Goal: Information Seeking & Learning: Learn about a topic

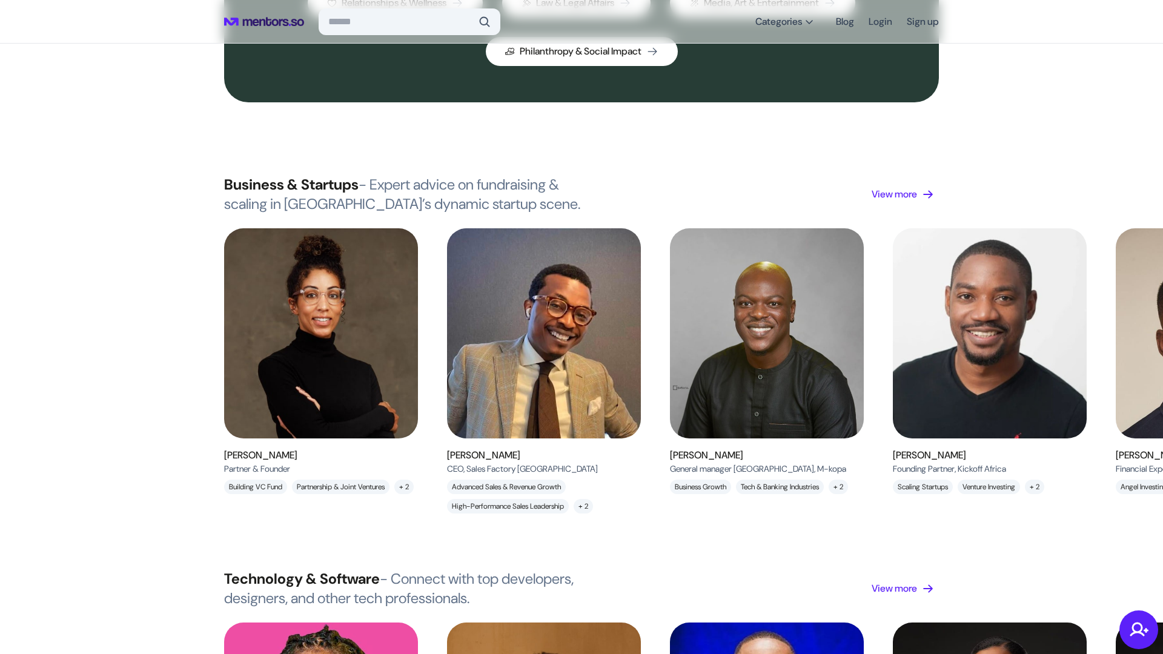
scroll to position [839, 0]
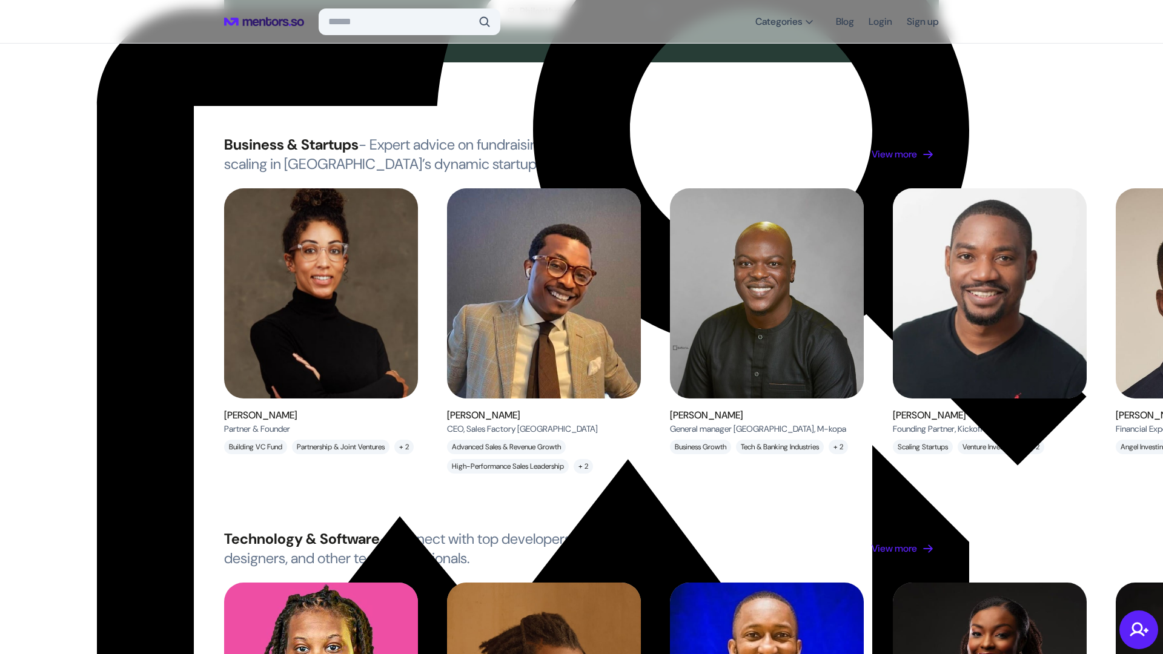
click at [355, 233] on img at bounding box center [321, 293] width 218 height 236
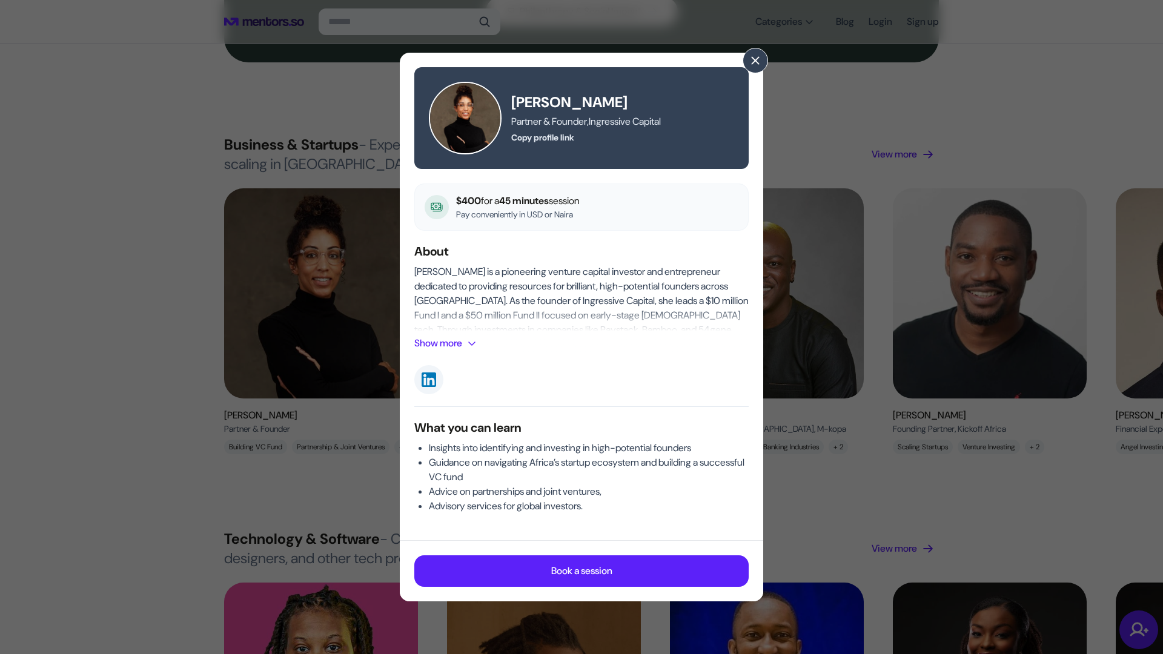
click at [455, 343] on p "Show more" at bounding box center [438, 343] width 48 height 15
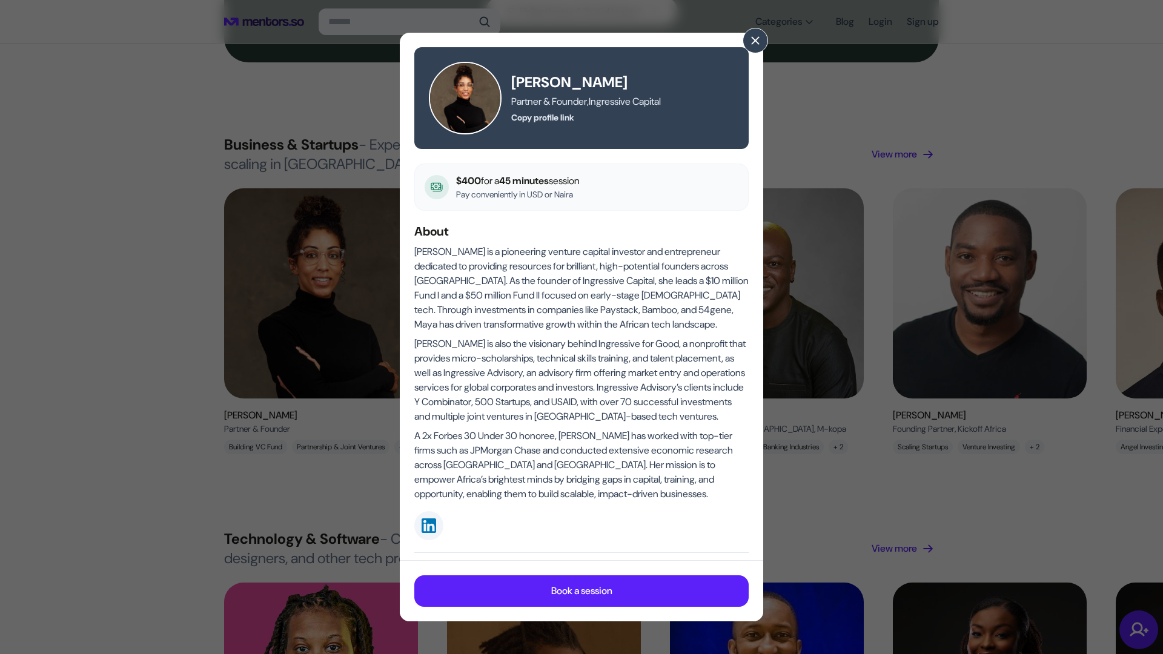
click at [169, 103] on div "[PERSON_NAME] Partner & Founder , Ingressive Capital Copy profile link $400 for…" at bounding box center [581, 327] width 1163 height 654
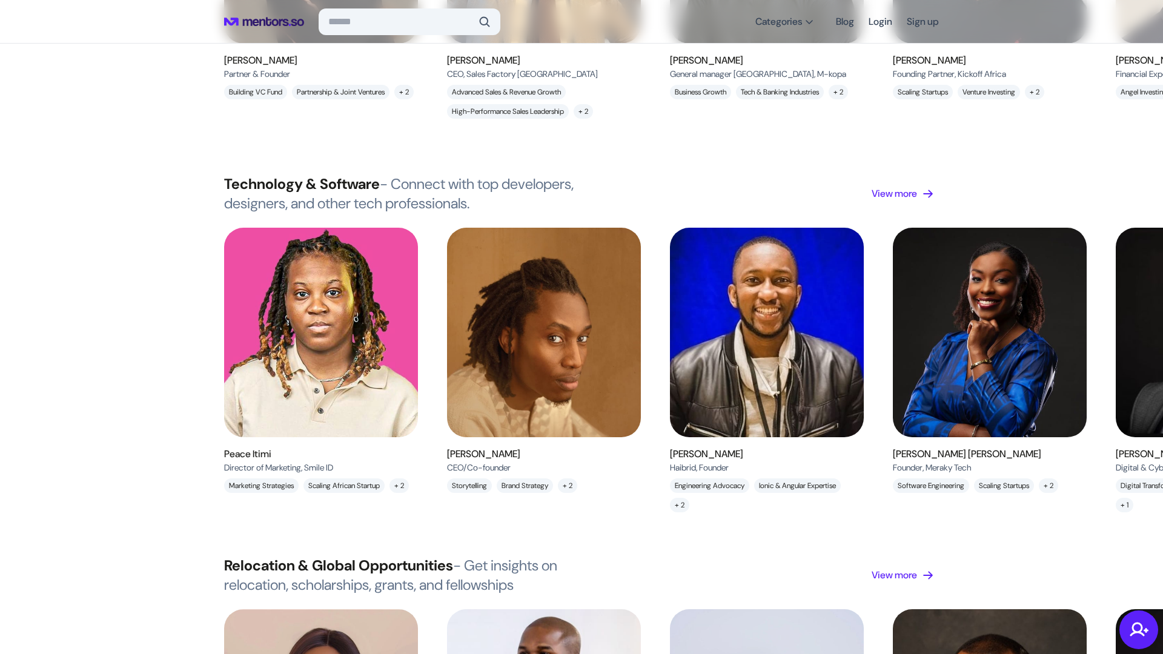
scroll to position [549, 0]
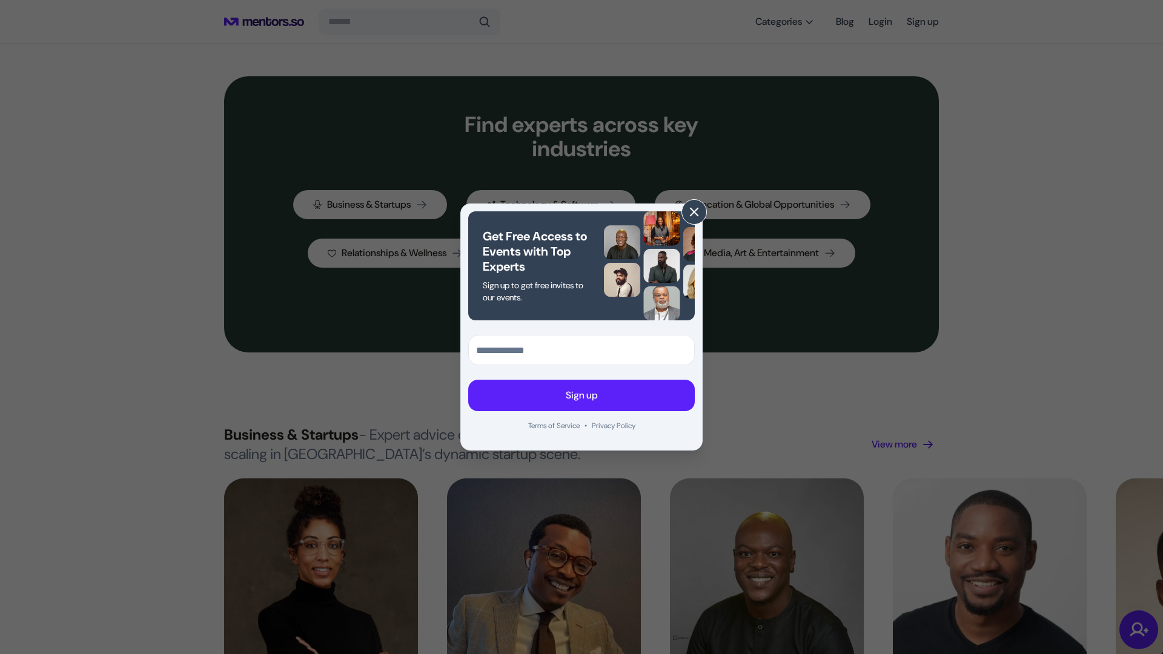
click at [689, 213] on span at bounding box center [693, 211] width 13 height 13
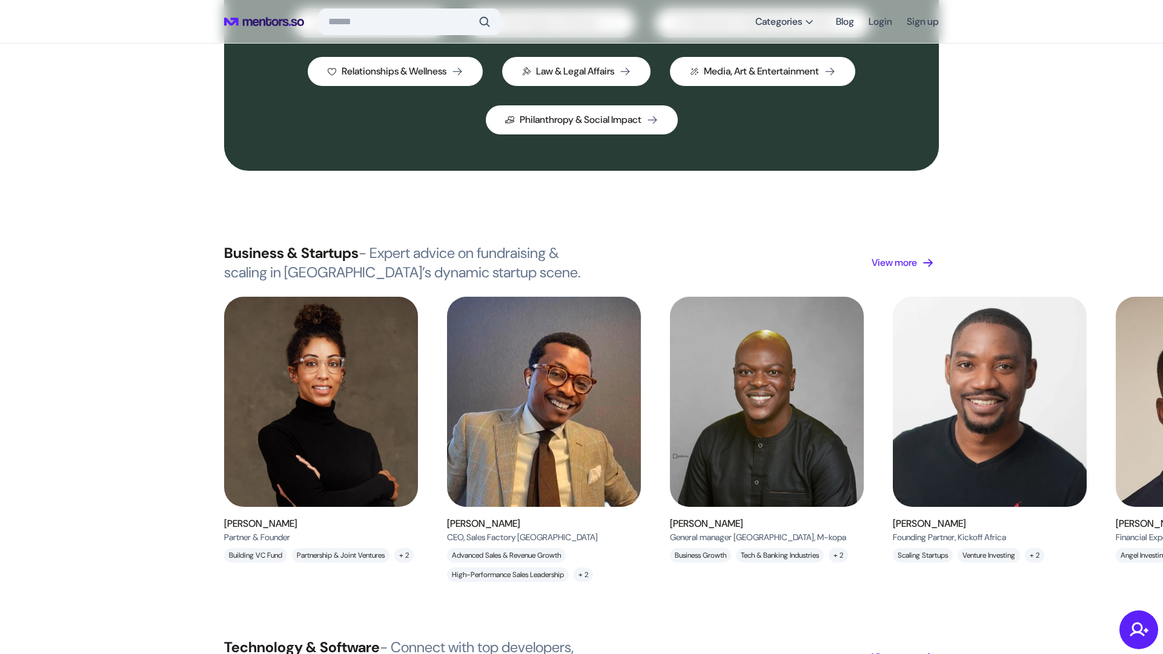
scroll to position [748, 0]
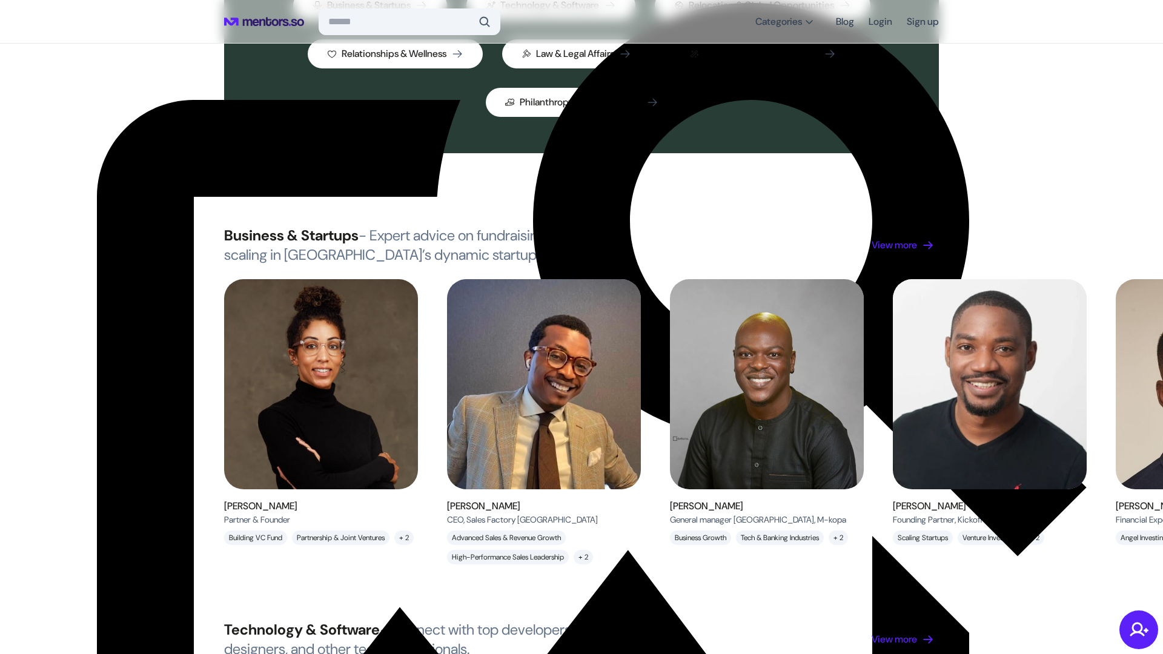
click at [554, 351] on img at bounding box center [544, 384] width 194 height 210
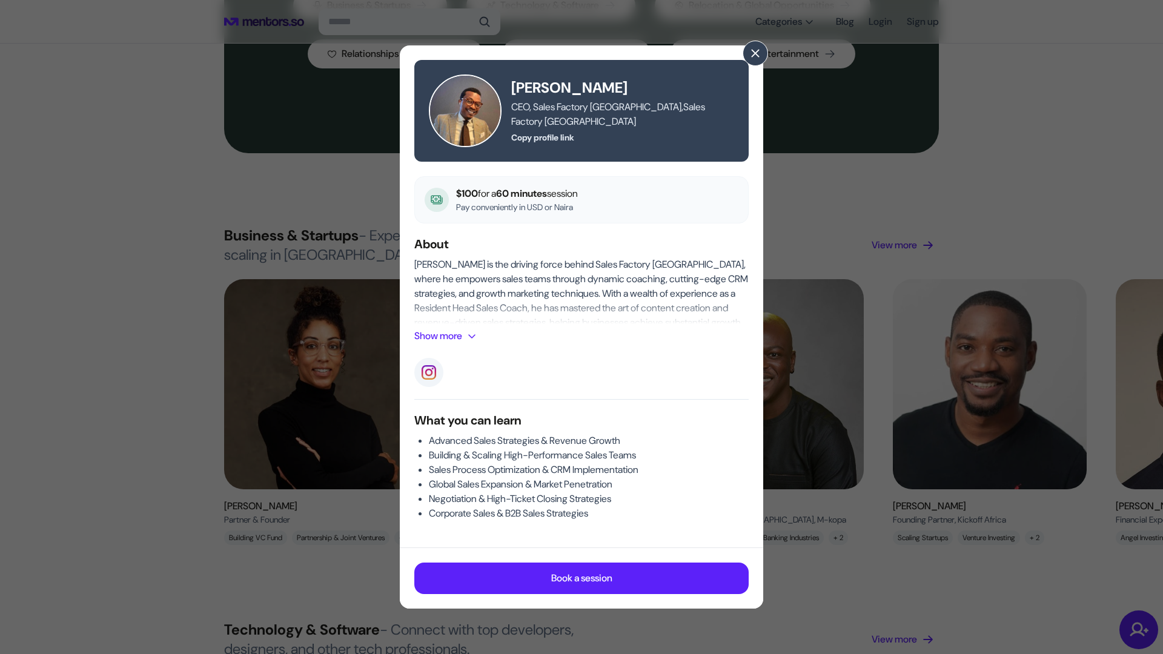
click at [468, 337] on button "Show more" at bounding box center [447, 336] width 67 height 15
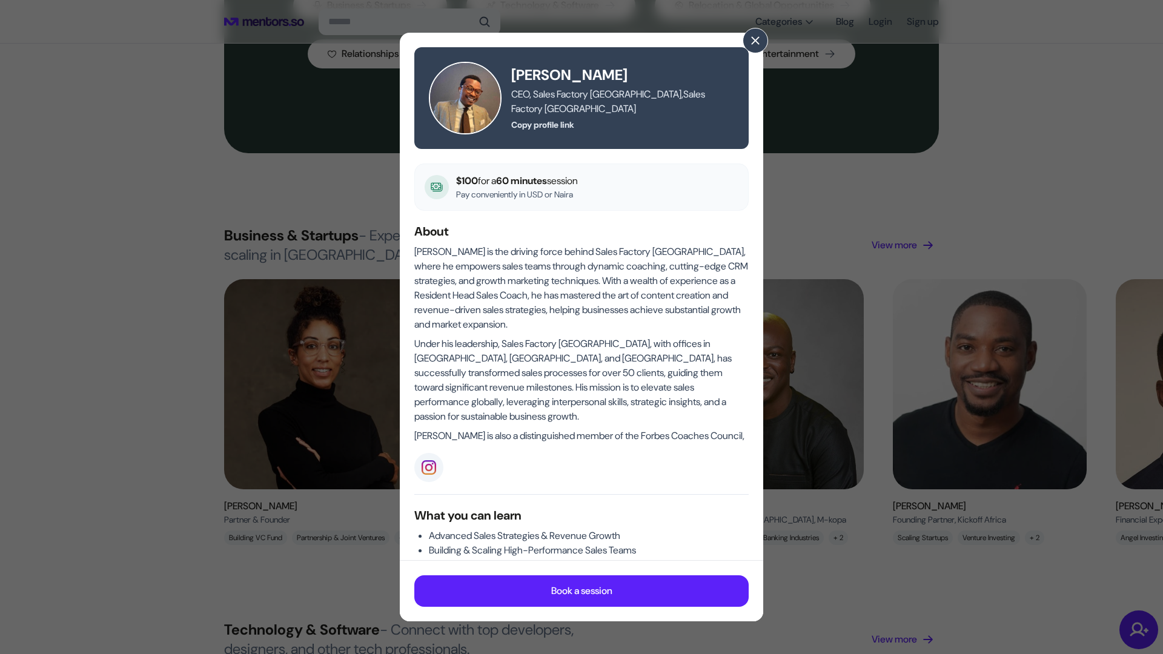
click at [276, 342] on div "[PERSON_NAME] CEO, Sales Factory [GEOGRAPHIC_DATA] , Sales Factory [GEOGRAPHIC_…" at bounding box center [581, 327] width 1163 height 654
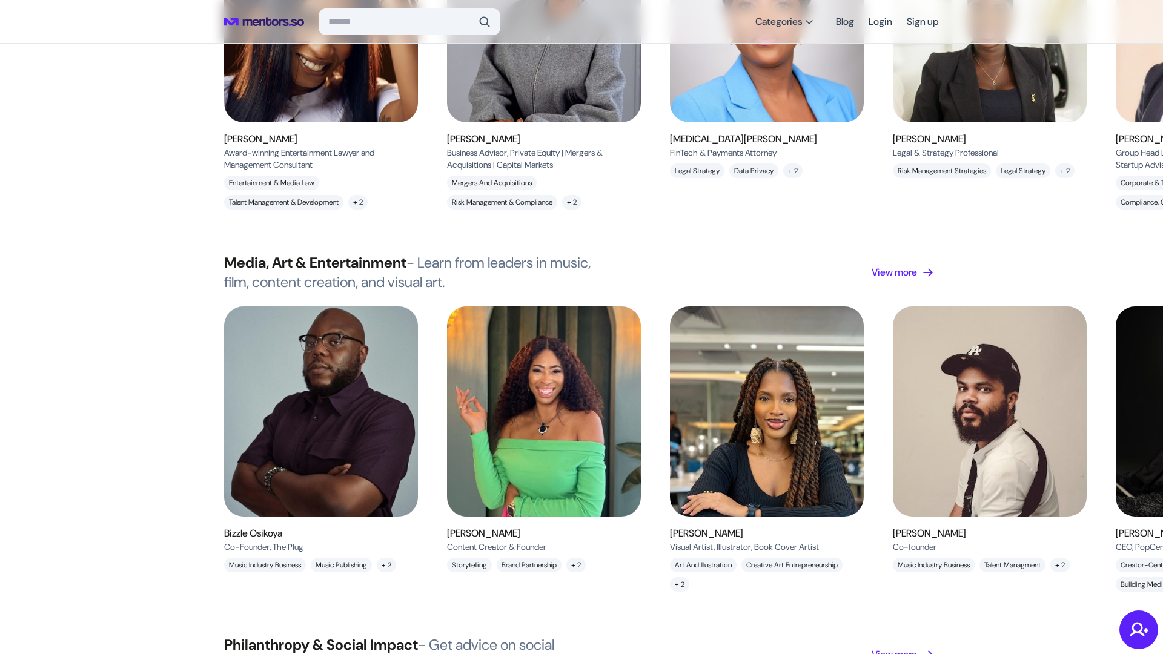
scroll to position [2905, 0]
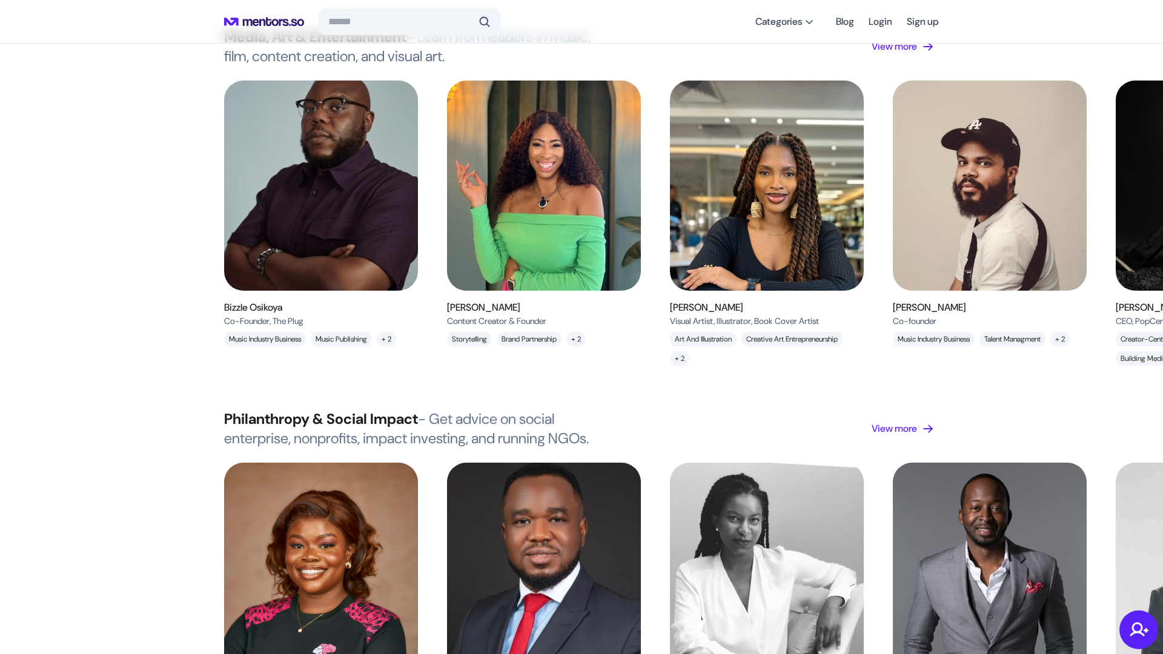
click at [309, 179] on img at bounding box center [321, 186] width 218 height 236
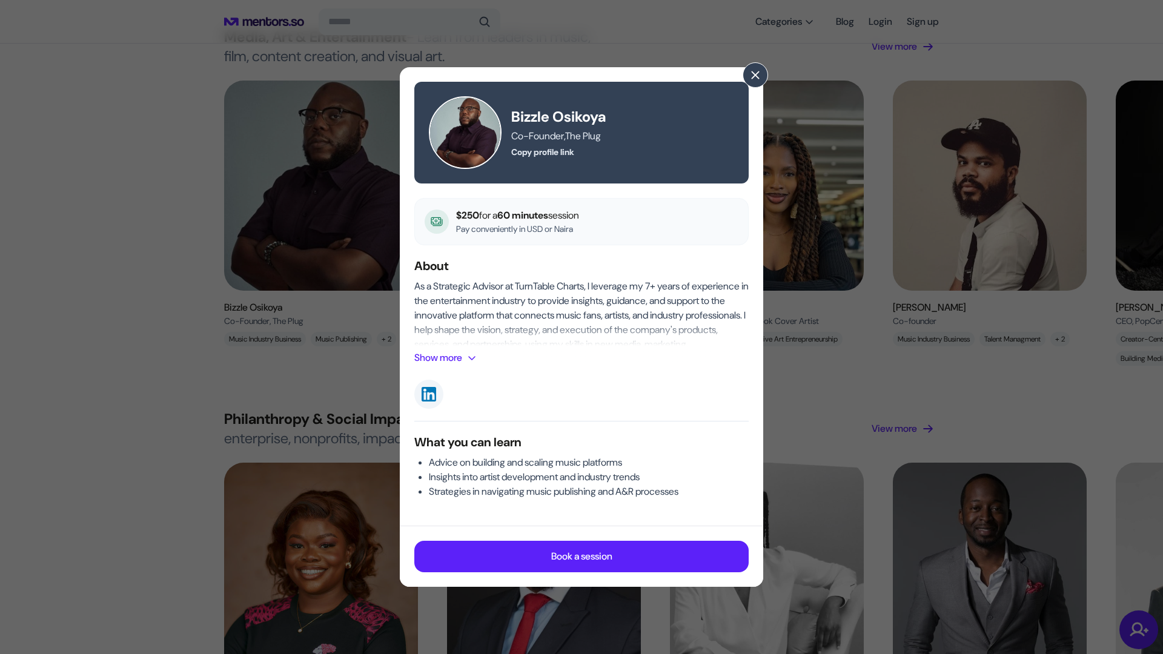
click at [446, 354] on p "Show more" at bounding box center [438, 358] width 48 height 15
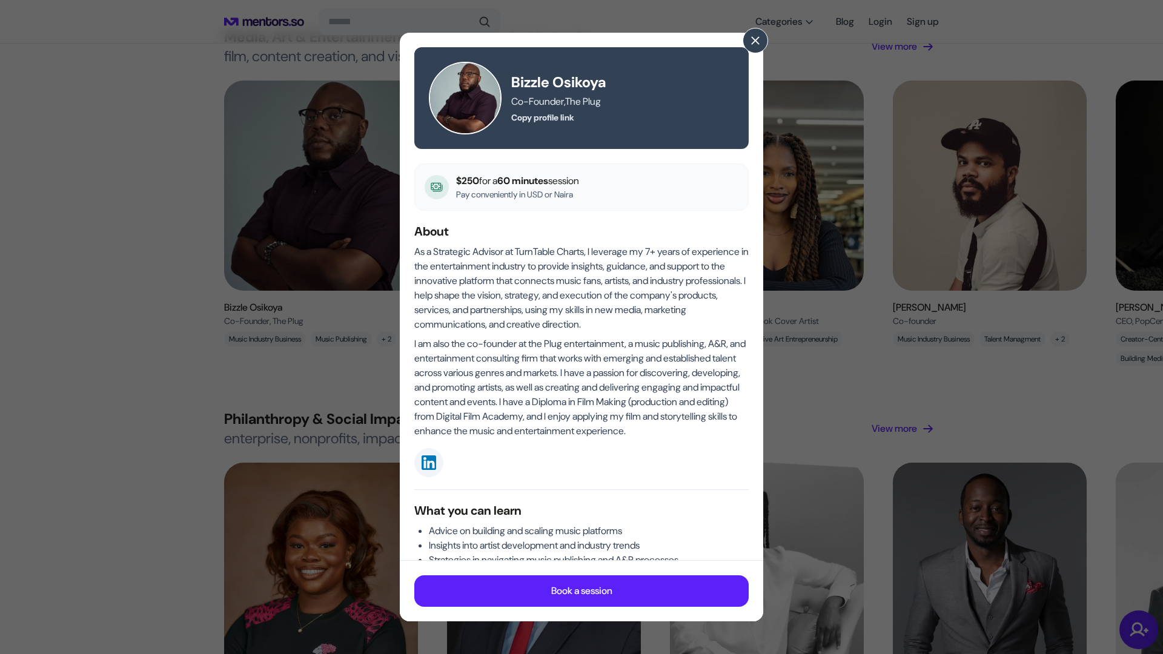
scroll to position [48, 0]
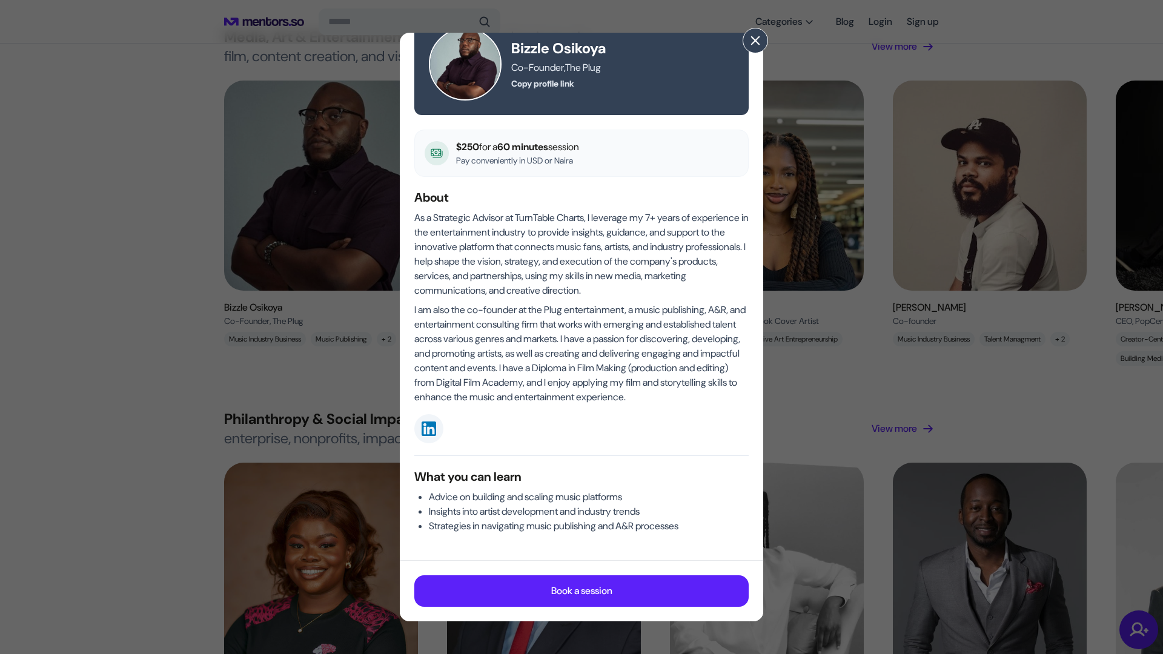
click at [756, 38] on span at bounding box center [755, 40] width 13 height 13
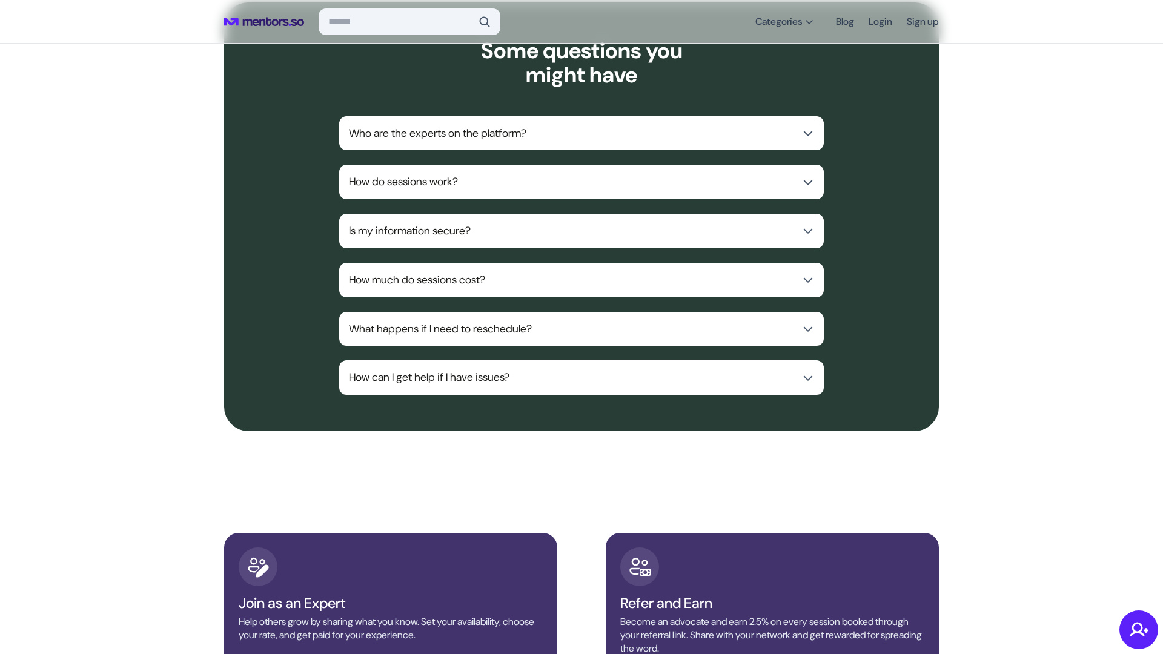
scroll to position [5408, 0]
